Goal: Task Accomplishment & Management: Manage account settings

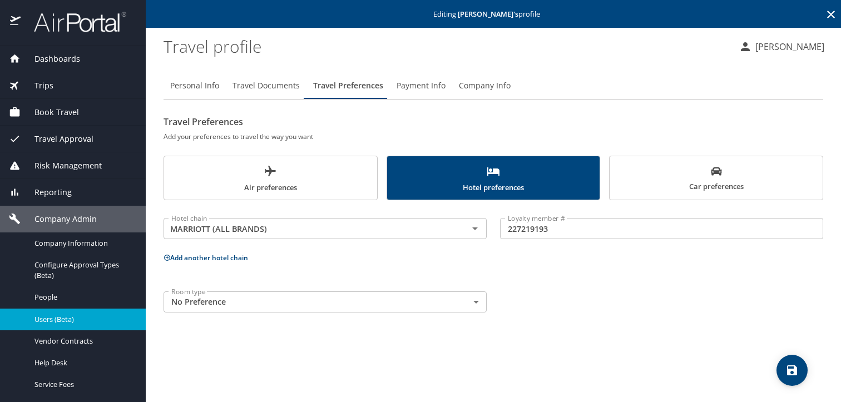
click at [55, 318] on span "Users (Beta)" at bounding box center [84, 319] width 98 height 11
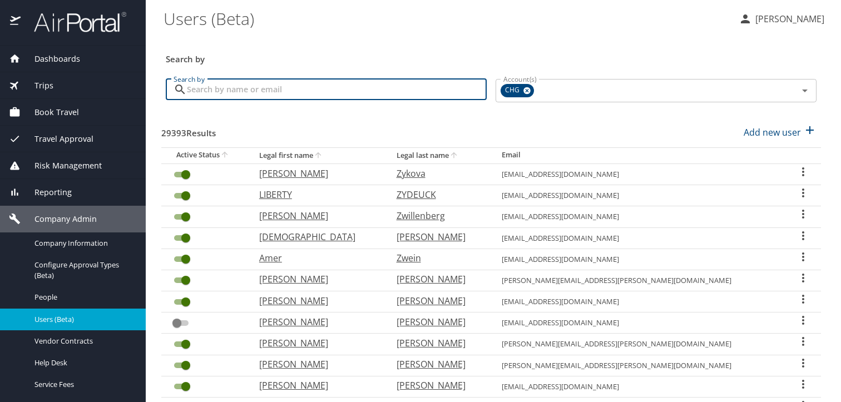
click at [277, 93] on input "Search by" at bounding box center [337, 89] width 300 height 21
paste input "[EMAIL_ADDRESS][DOMAIN_NAME]"
type input "[EMAIL_ADDRESS][DOMAIN_NAME]"
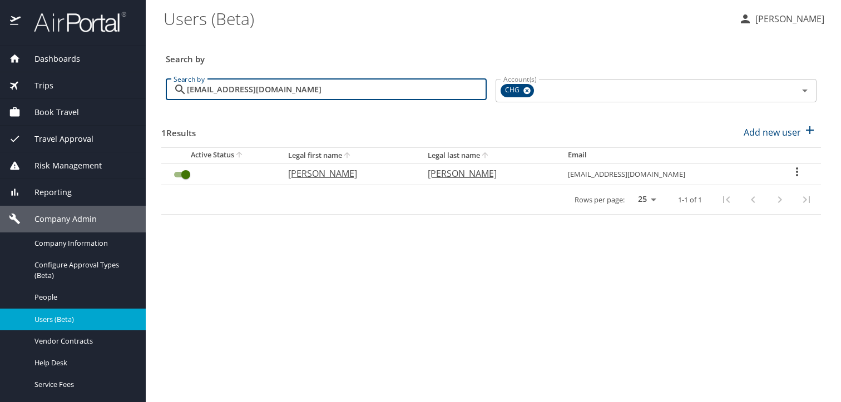
click at [793, 176] on icon "User Search Table" at bounding box center [797, 171] width 13 height 13
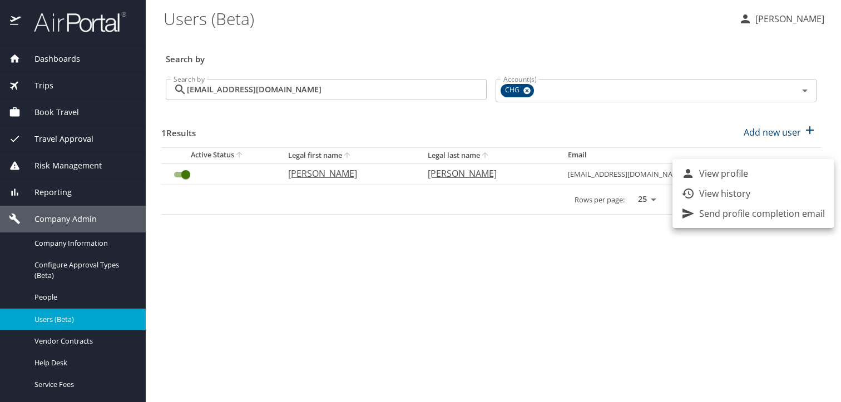
click at [761, 178] on li "View profile" at bounding box center [753, 174] width 161 height 20
select select "US"
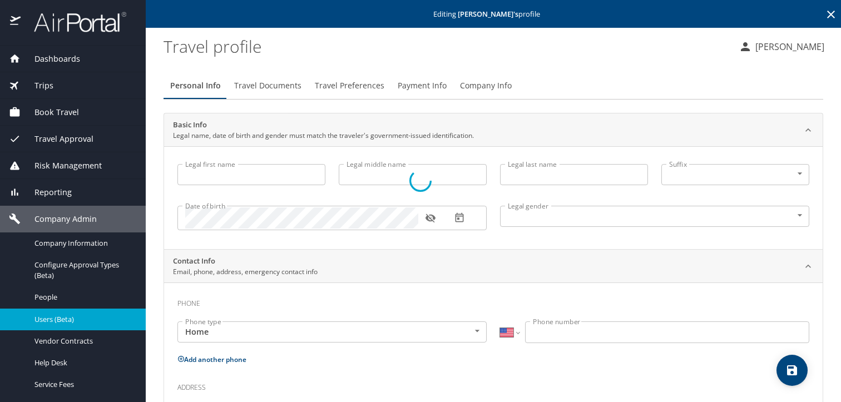
type input "[PERSON_NAME]"
type input "[DEMOGRAPHIC_DATA]"
select select "US"
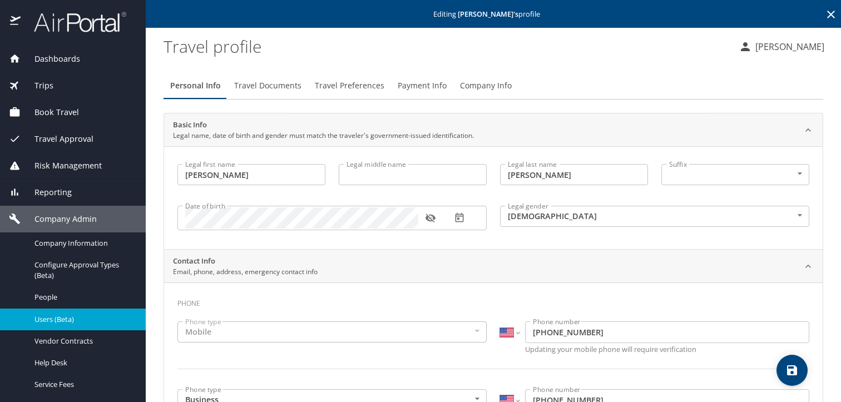
click at [342, 86] on span "Travel Preferences" at bounding box center [350, 86] width 70 height 14
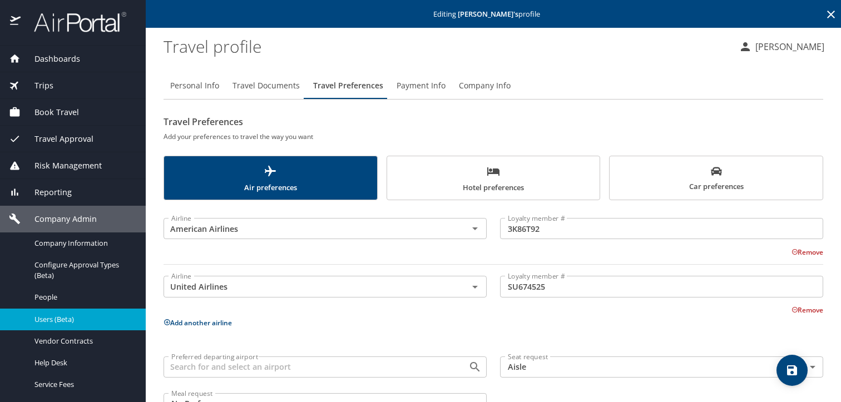
click at [179, 323] on button "Add another airline" at bounding box center [198, 322] width 68 height 9
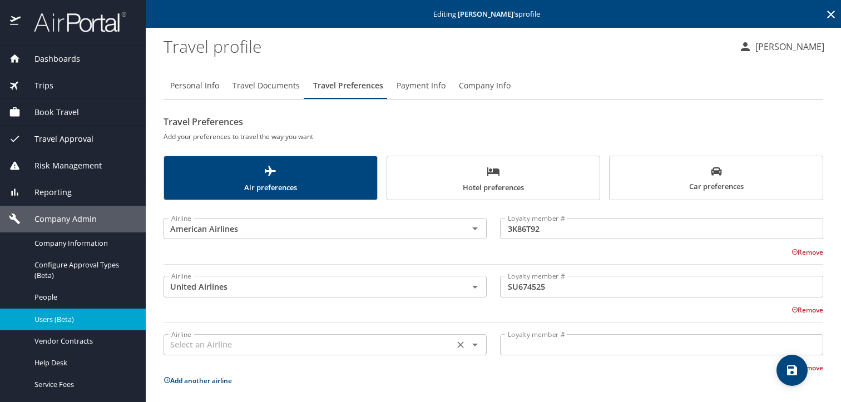
click at [252, 342] on input "text" at bounding box center [309, 345] width 284 height 14
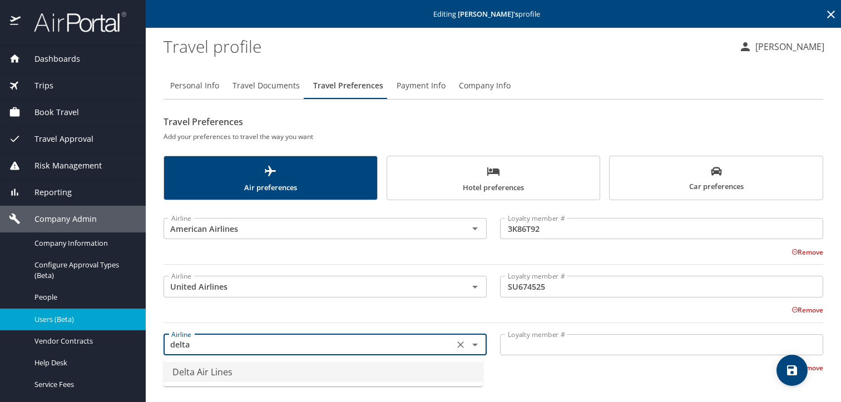
click at [247, 367] on li "Delta Air Lines" at bounding box center [323, 372] width 319 height 20
type input "Delta Air Lines"
click at [572, 352] on div "Loyalty member # Loyalty member #" at bounding box center [662, 345] width 337 height 44
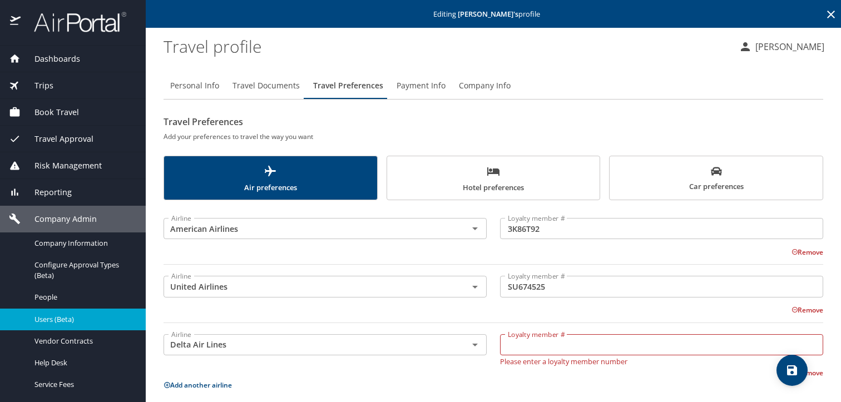
click at [569, 346] on input "Loyalty member #" at bounding box center [661, 344] width 323 height 21
paste input "6511336692"
type input "6511336692"
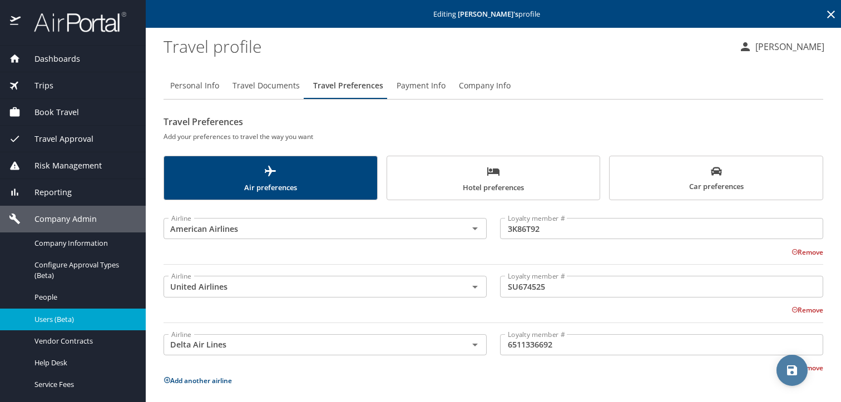
click at [790, 368] on icon "save" at bounding box center [792, 370] width 13 height 13
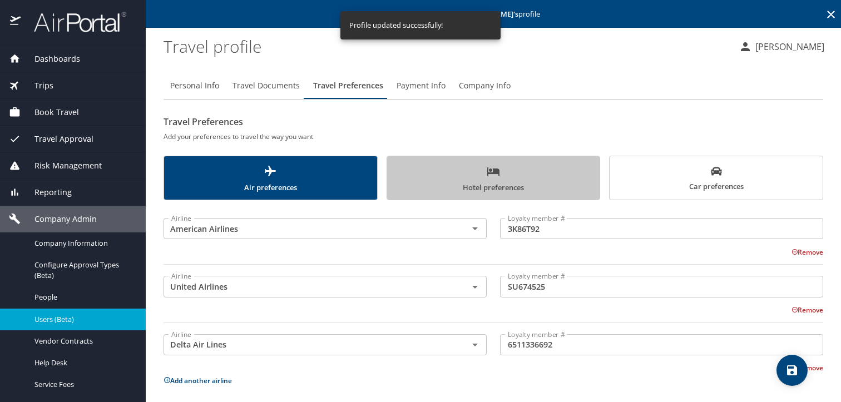
click at [543, 178] on span "Hotel preferences" at bounding box center [494, 179] width 200 height 29
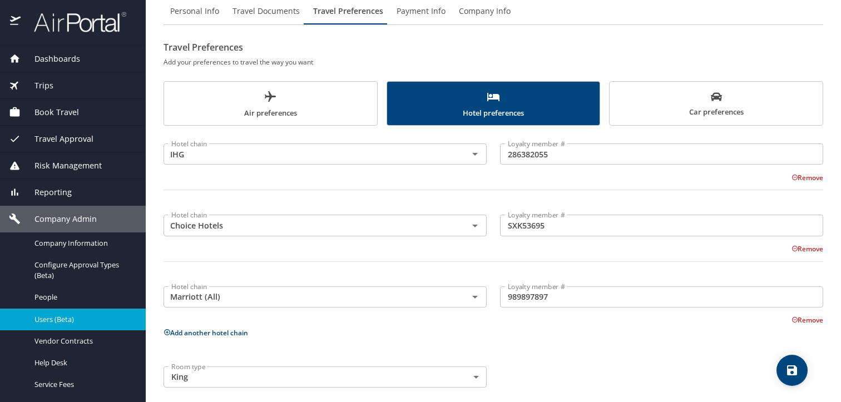
scroll to position [85, 0]
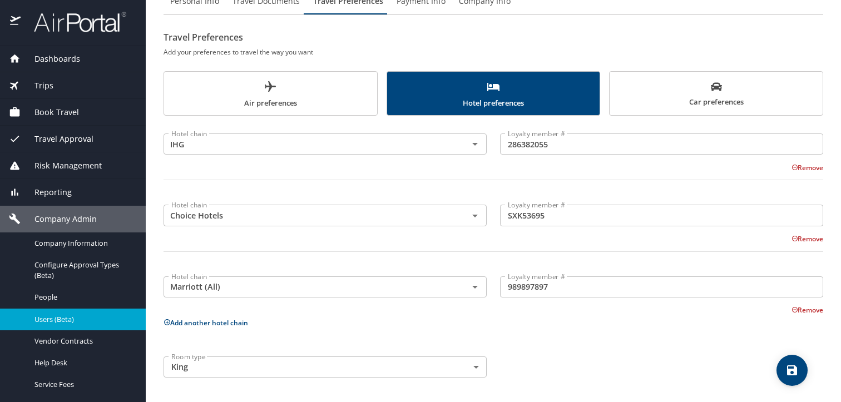
click at [220, 320] on button "Add another hotel chain" at bounding box center [206, 322] width 85 height 9
click at [232, 350] on div "Hotel chain" at bounding box center [325, 358] width 323 height 21
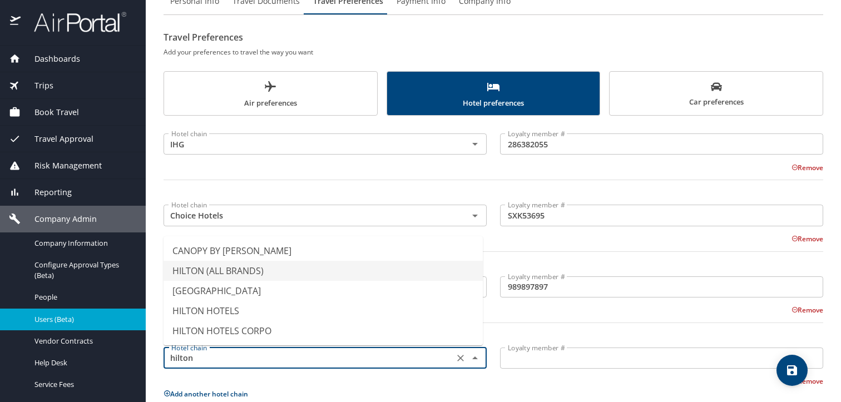
click at [253, 272] on li "HILTON (ALL BRANDS)" at bounding box center [323, 271] width 319 height 20
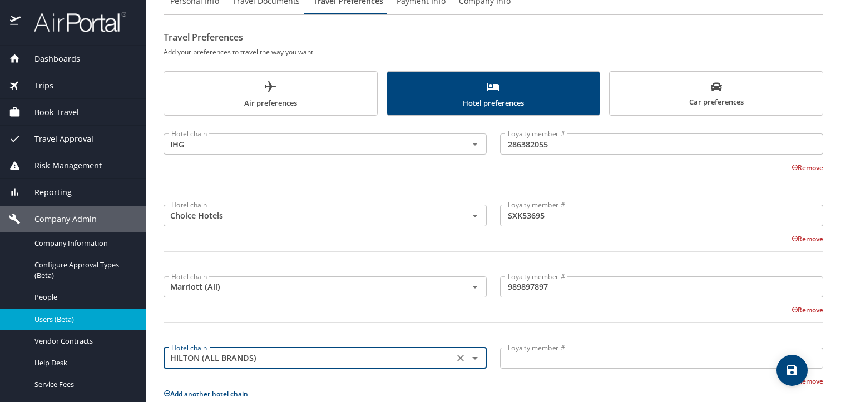
type input "HILTON (ALL BRANDS)"
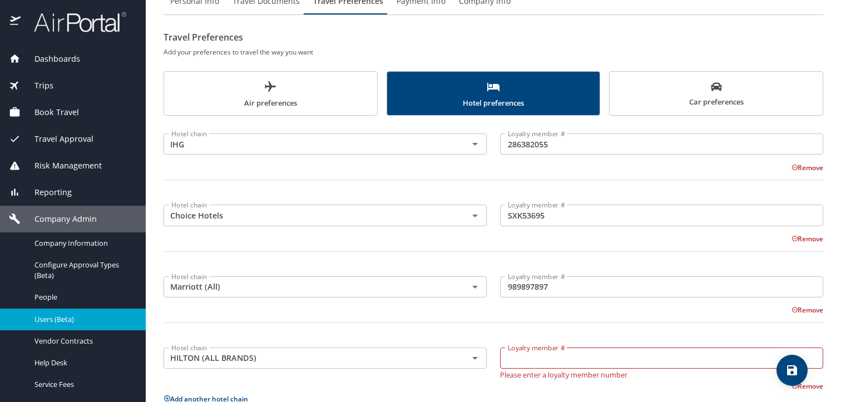
click at [626, 358] on input "Loyalty member #" at bounding box center [661, 358] width 323 height 21
paste input "596966287"
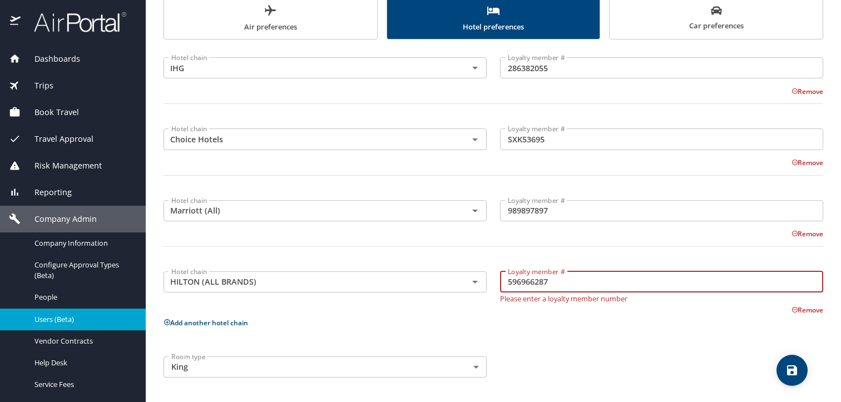
type input "596966287"
click at [203, 323] on button "Add another hotel chain" at bounding box center [206, 322] width 85 height 9
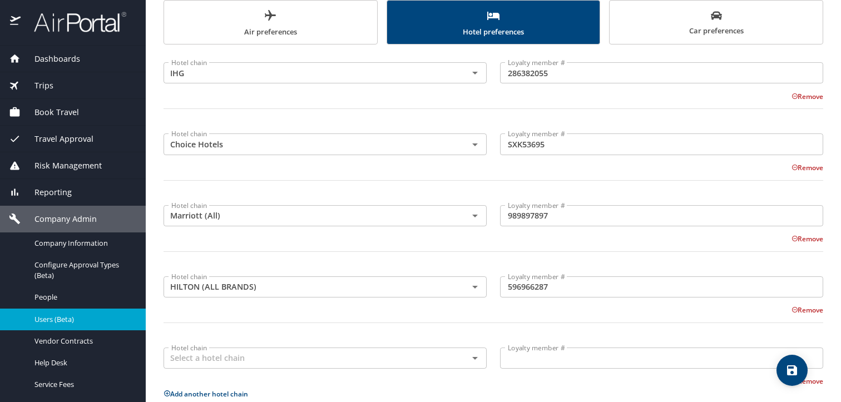
click at [415, 328] on div at bounding box center [493, 329] width 673 height 27
click at [457, 360] on icon "Clear" at bounding box center [460, 358] width 7 height 7
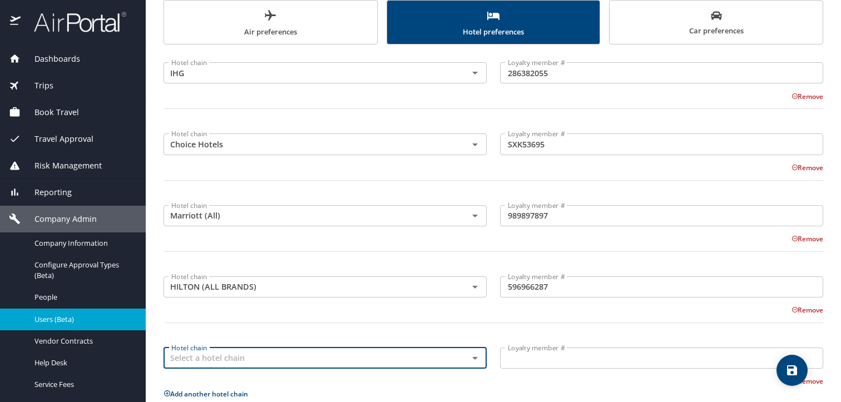
click at [434, 332] on div at bounding box center [493, 329] width 673 height 27
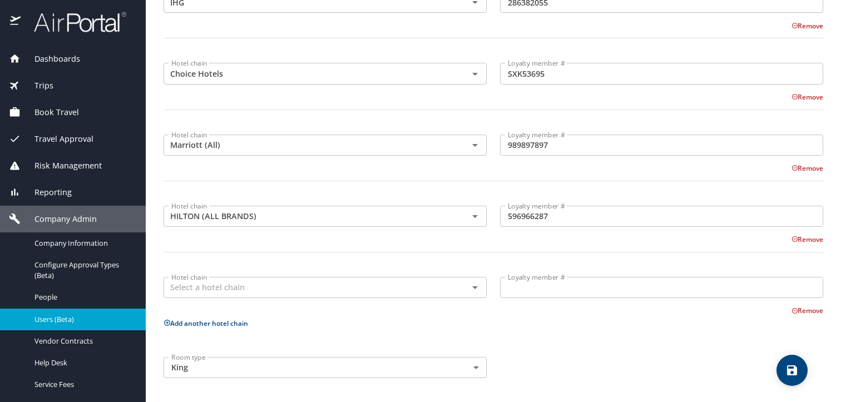
scroll to position [227, 0]
click at [808, 312] on button "Remove" at bounding box center [808, 310] width 32 height 9
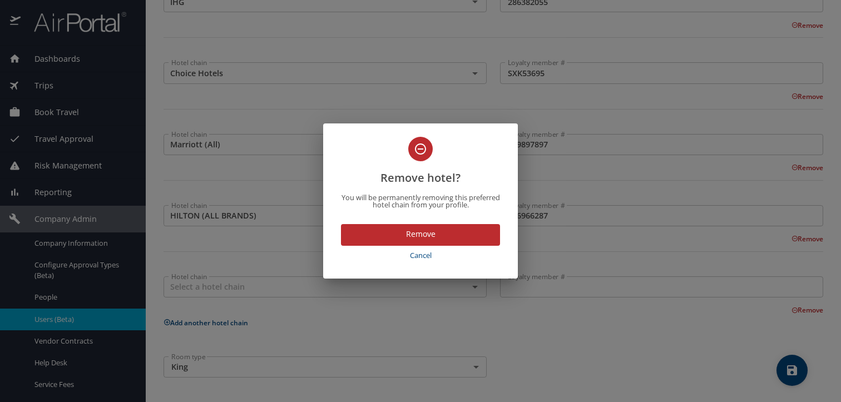
click at [361, 234] on span "Remove" at bounding box center [420, 235] width 141 height 14
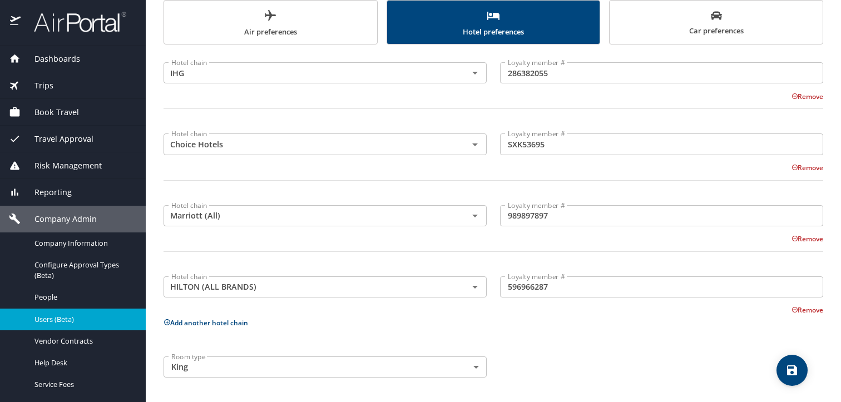
scroll to position [156, 0]
click at [790, 367] on icon "save" at bounding box center [793, 371] width 10 height 10
